Goal: Information Seeking & Learning: Learn about a topic

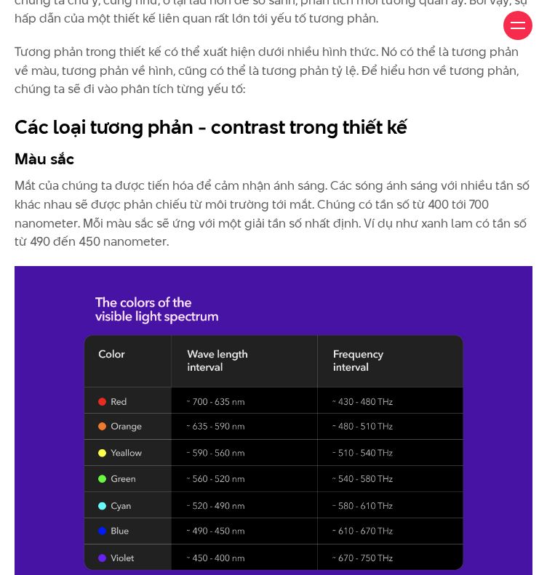
scroll to position [1381, 0]
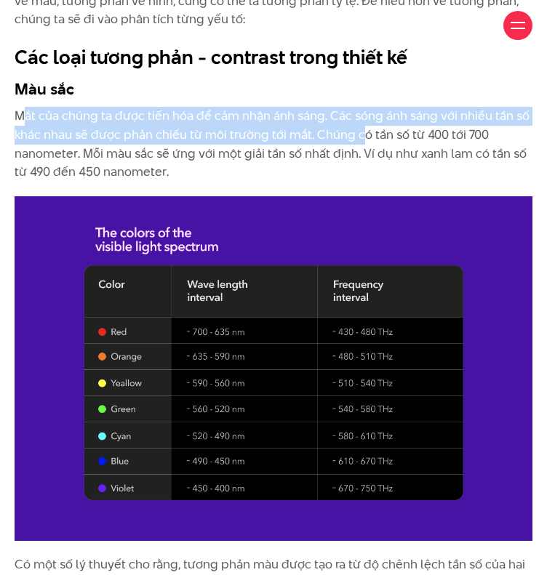
drag, startPoint x: 20, startPoint y: 151, endPoint x: 363, endPoint y: 180, distance: 343.6
click at [363, 180] on p "Mắt của chúng ta được tiến hóa để cảm nhận ánh sáng. Các sóng ánh sáng với nhiề…" at bounding box center [274, 144] width 518 height 74
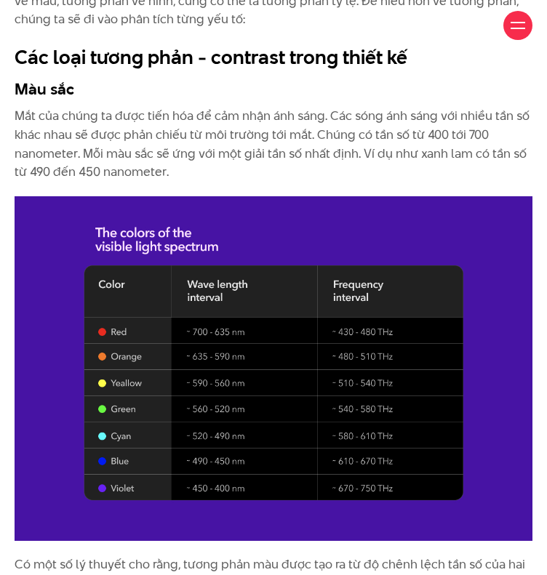
click at [249, 181] on p "Mắt của chúng ta được tiến hóa để cảm nhận ánh sáng. Các sóng ánh sáng với nhiề…" at bounding box center [274, 144] width 518 height 74
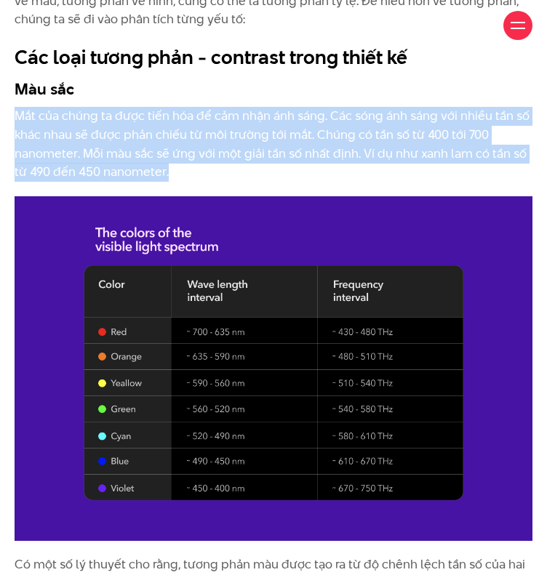
drag, startPoint x: 201, startPoint y: 210, endPoint x: -1, endPoint y: 142, distance: 212.4
click at [99, 181] on p "Mắt của chúng ta được tiến hóa để cảm nhận ánh sáng. Các sóng ánh sáng với nhiề…" at bounding box center [274, 144] width 518 height 74
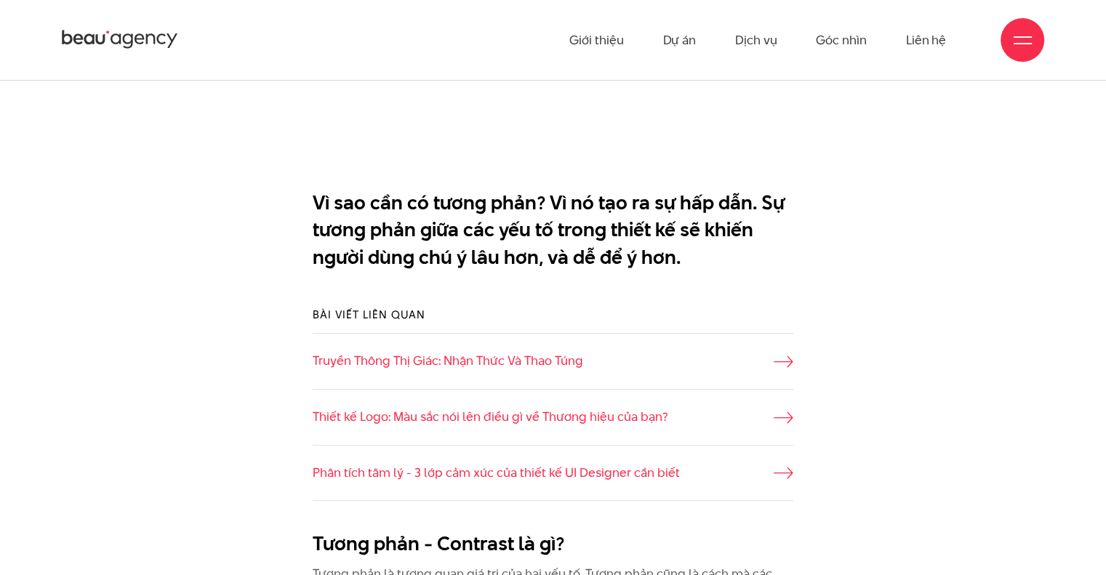
scroll to position [1018, 0]
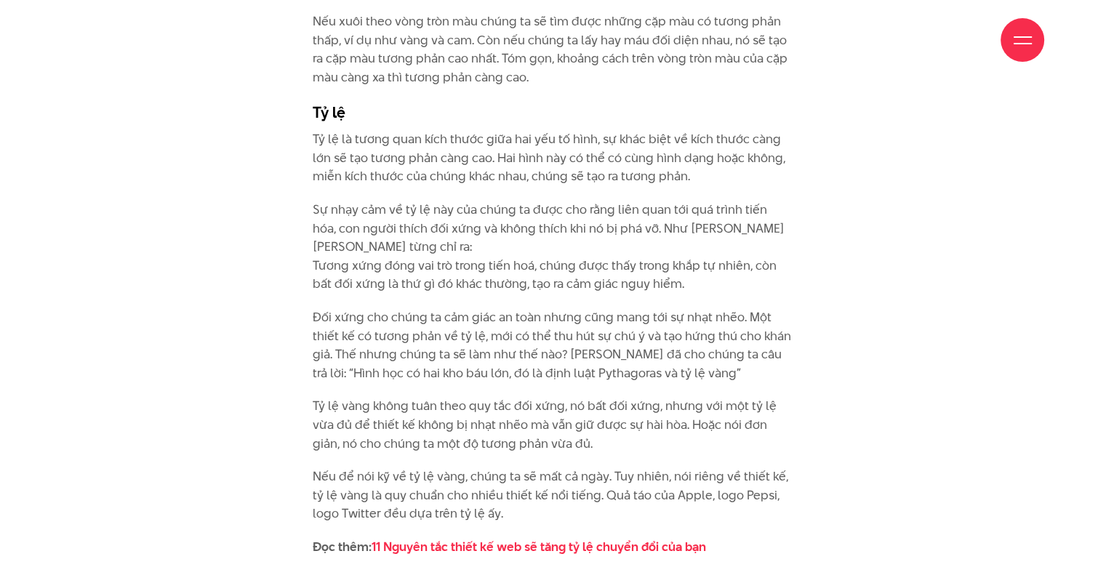
scroll to position [2835, 0]
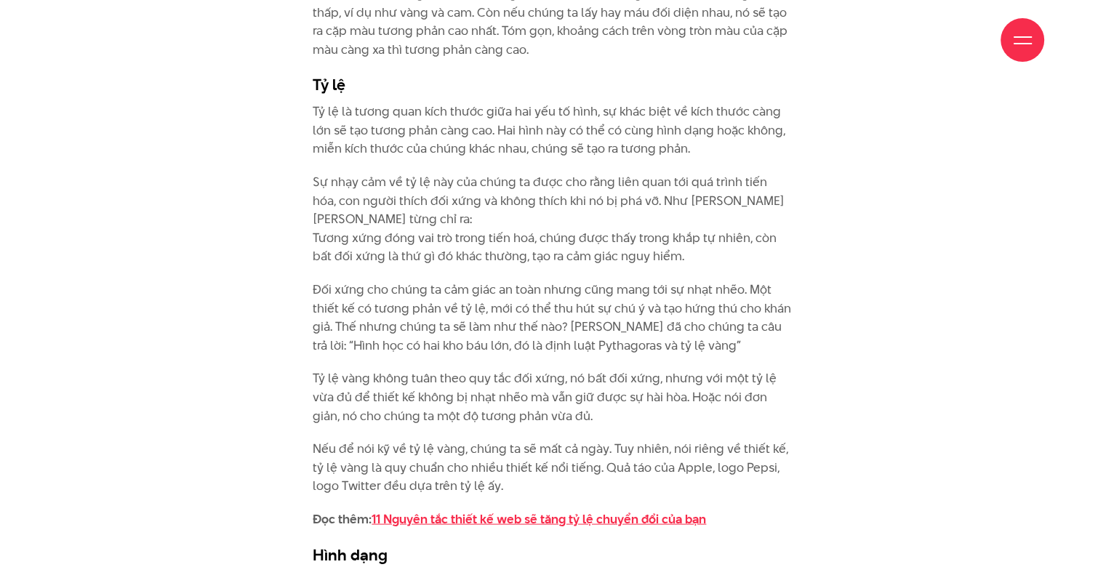
click at [546, 518] on link "11 Nguyên tắc thiết kế web sẽ tăng tỷ lệ chuyển đổi của bạn" at bounding box center [538, 518] width 334 height 17
drag, startPoint x: 333, startPoint y: 210, endPoint x: 579, endPoint y: 276, distance: 255.0
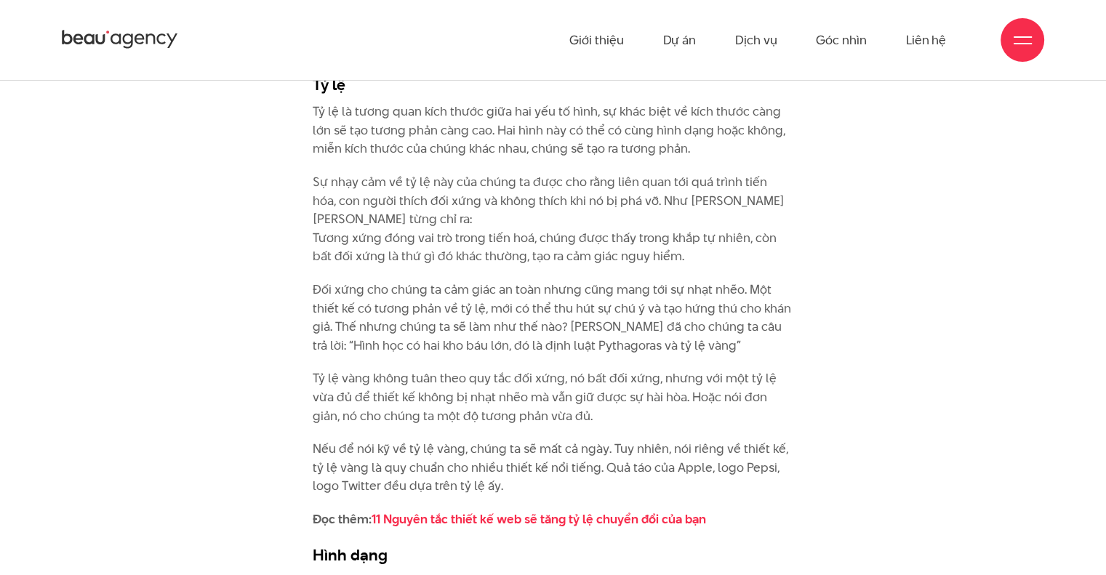
drag, startPoint x: 339, startPoint y: 437, endPoint x: 590, endPoint y: 516, distance: 263.7
drag, startPoint x: 510, startPoint y: 126, endPoint x: 624, endPoint y: 212, distance: 142.8
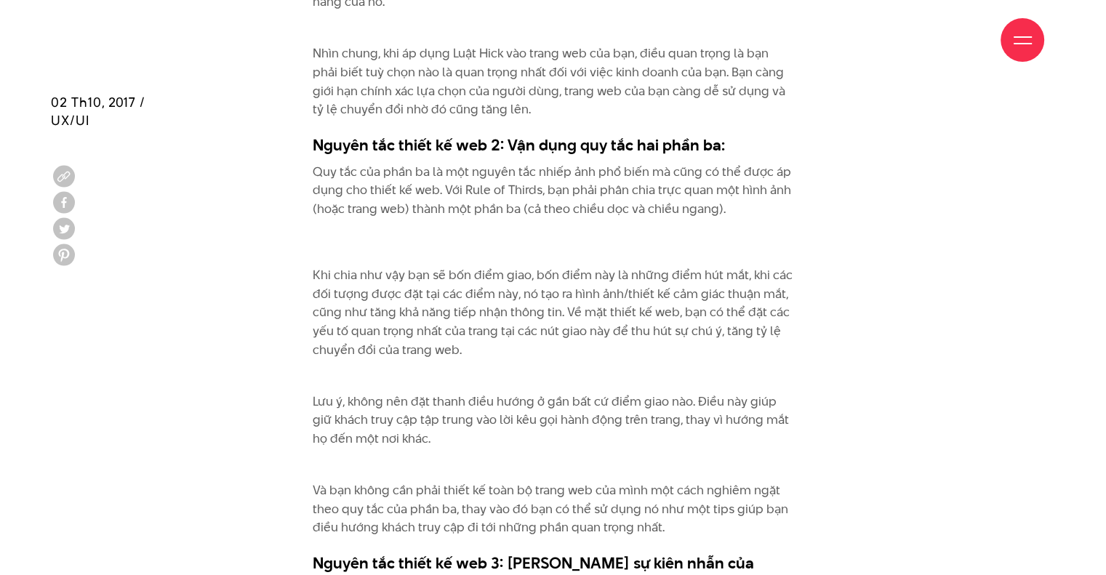
scroll to position [2036, 0]
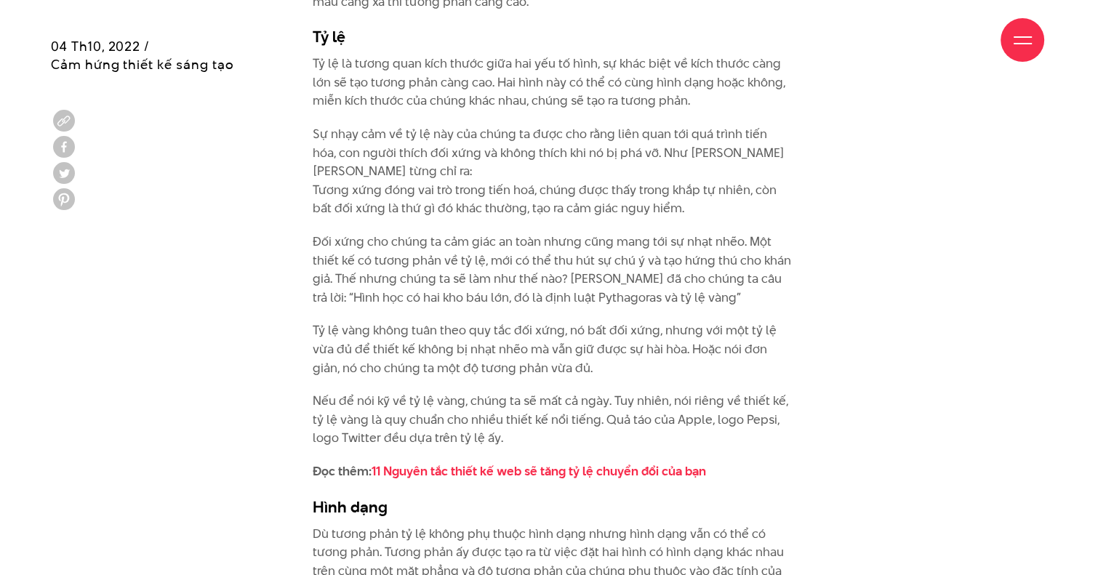
scroll to position [2908, 0]
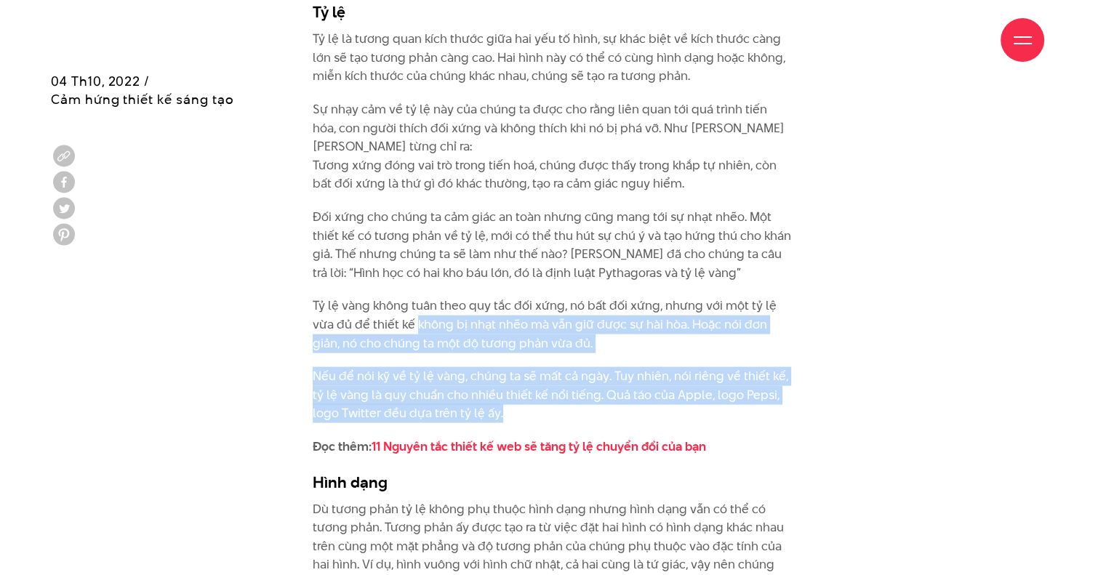
drag, startPoint x: 419, startPoint y: 316, endPoint x: 502, endPoint y: 418, distance: 131.8
click at [502, 418] on p "Nếu để nói kỹ về tỷ lệ vàng, chúng ta sẽ mất cả ngày. Tuy nhiên, nói riêng về t…" at bounding box center [553, 395] width 481 height 56
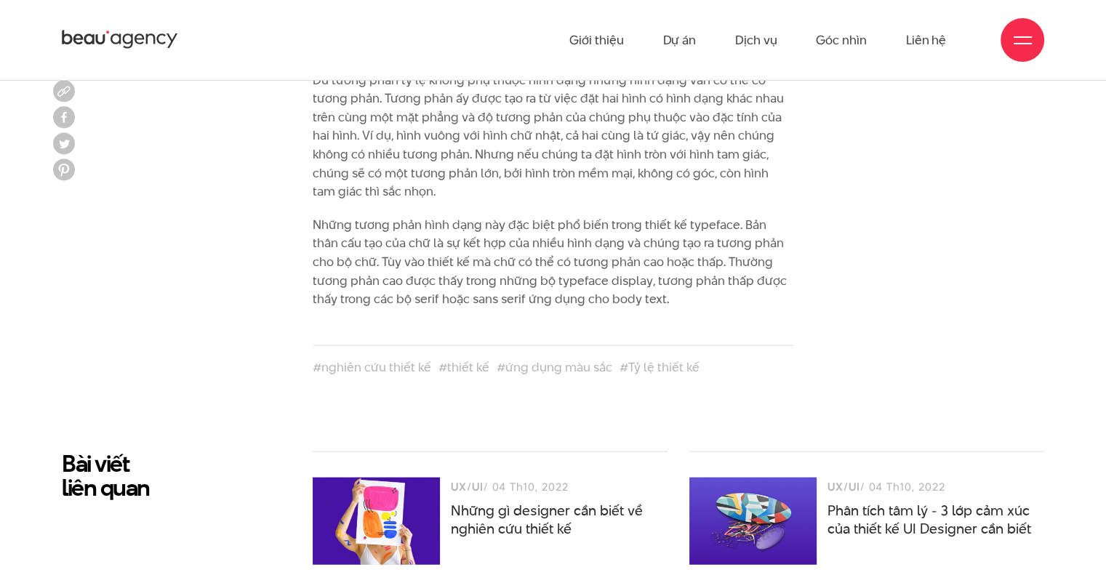
scroll to position [3271, 0]
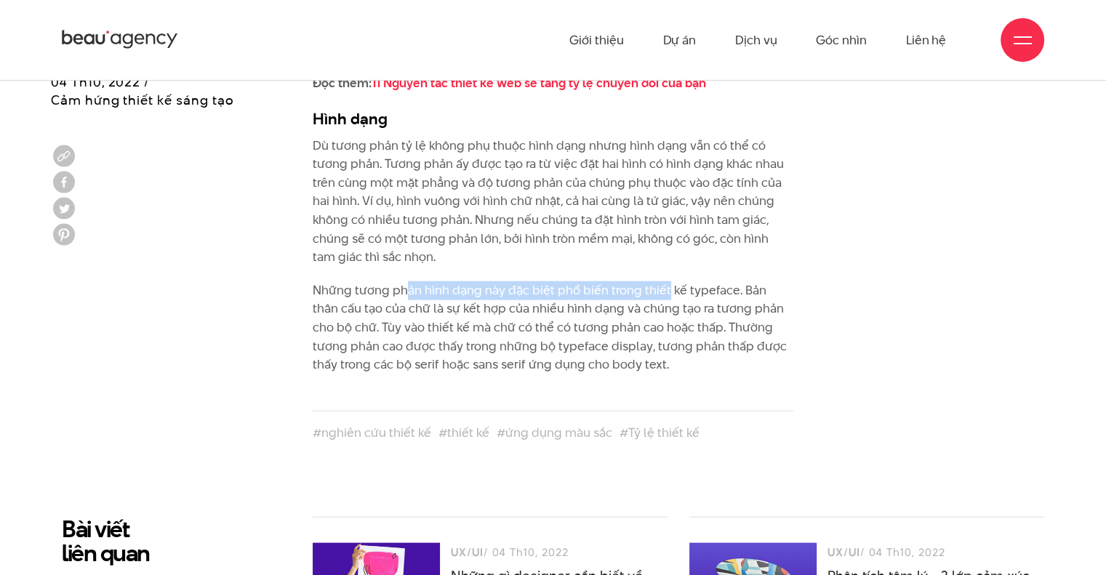
drag, startPoint x: 403, startPoint y: 292, endPoint x: 666, endPoint y: 297, distance: 263.2
click at [666, 297] on p "Những tương phản hình dạng này đặc biệt phổ biến trong thiết kế typeface. Bản t…" at bounding box center [553, 327] width 481 height 93
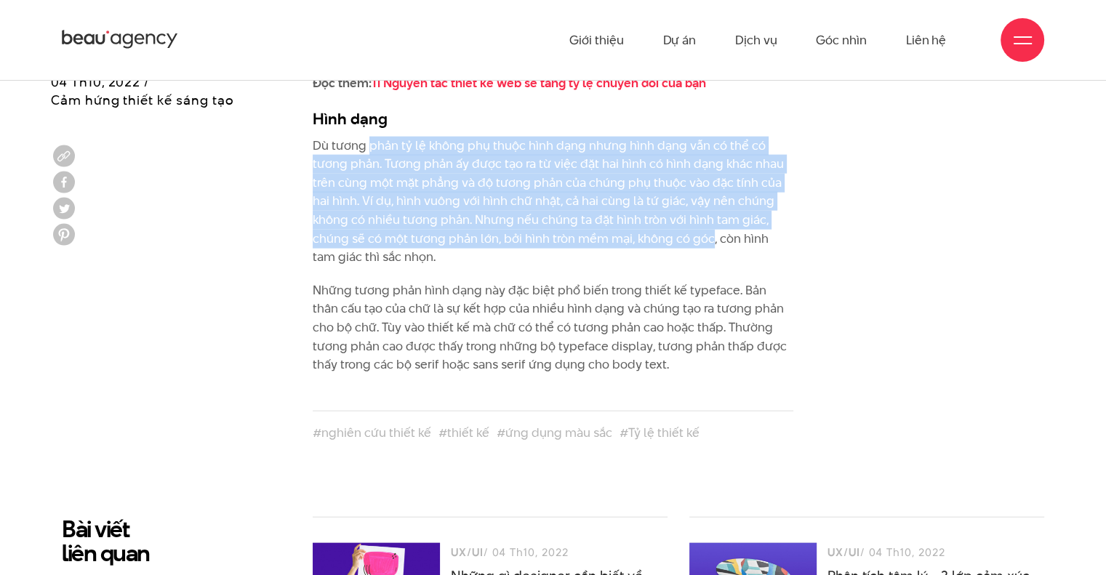
drag, startPoint x: 371, startPoint y: 140, endPoint x: 709, endPoint y: 246, distance: 353.9
click at [709, 246] on p "Dù tương phản tỷ lệ không phụ thuộc hình dạng nhưng hình dạng vẫn có thể có tươ…" at bounding box center [553, 202] width 481 height 130
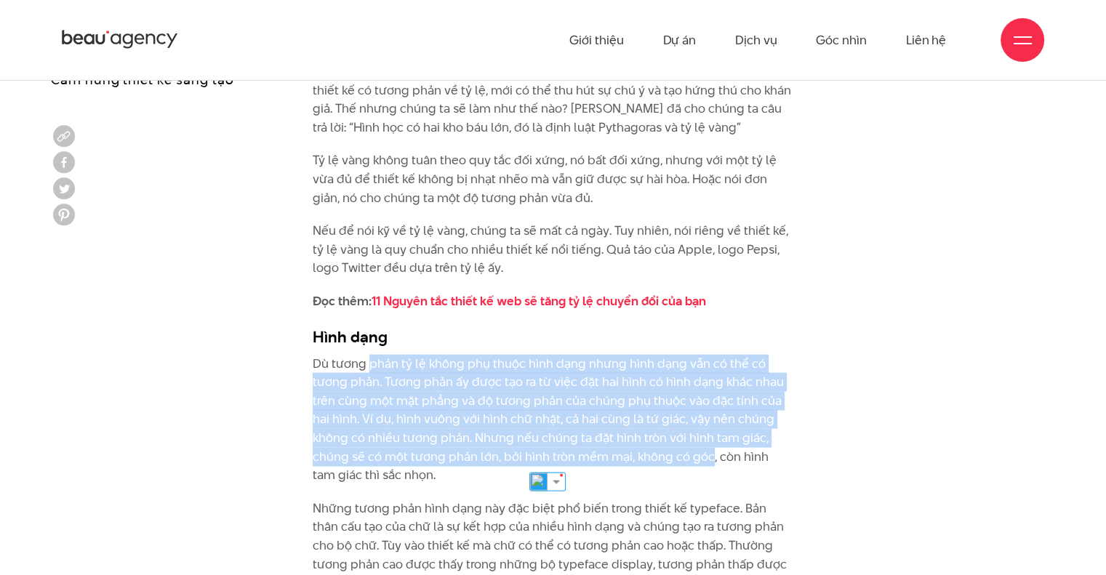
scroll to position [2763, 0]
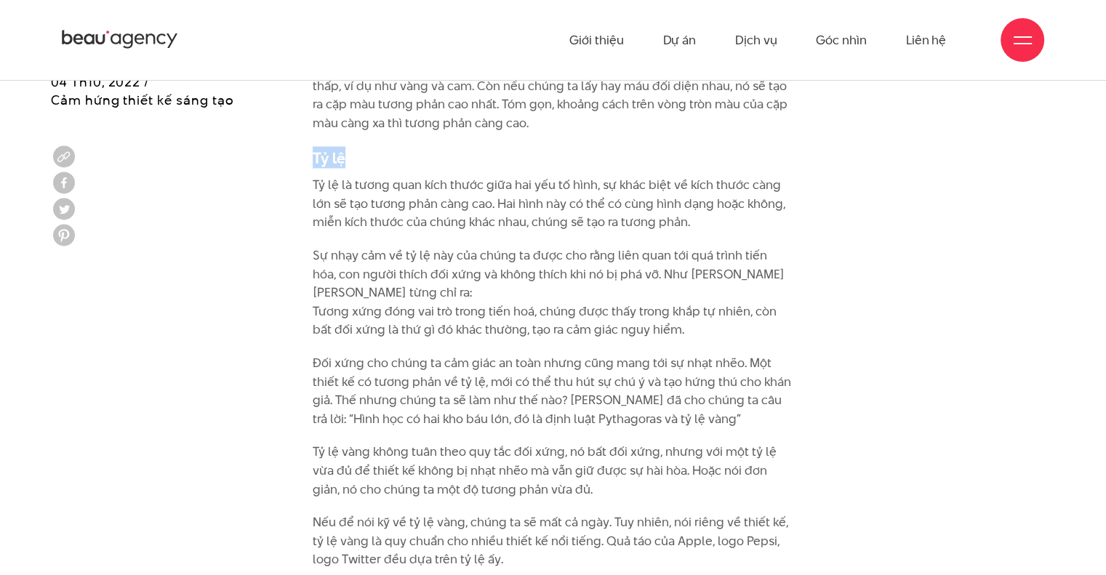
drag, startPoint x: 315, startPoint y: 158, endPoint x: 358, endPoint y: 155, distance: 43.0
click at [358, 155] on h3 "Tỷ lệ" at bounding box center [553, 157] width 481 height 22
copy h3 "Tỷ lệ"
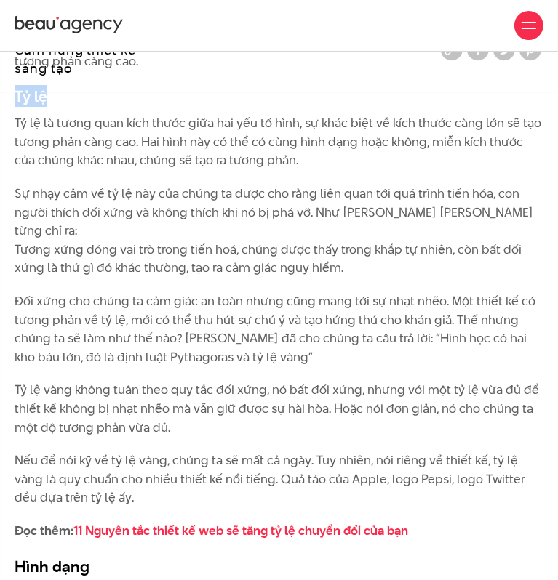
scroll to position [2544, 0]
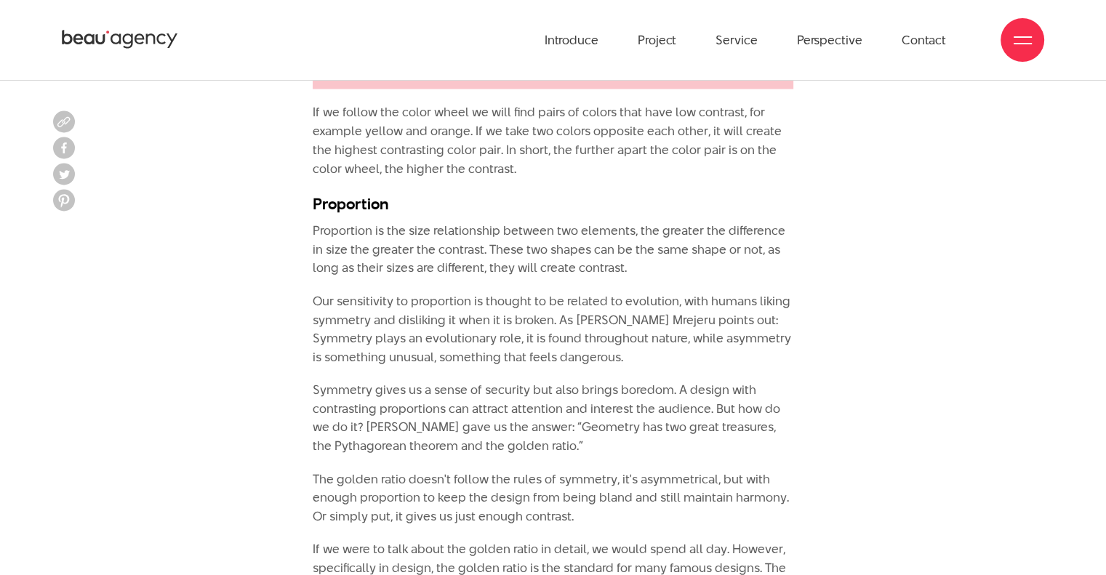
scroll to position [2599, 0]
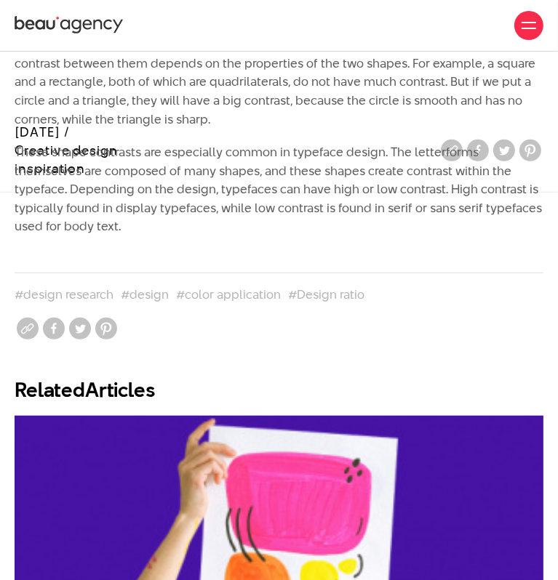
scroll to position [3035, 0]
